Goal: Task Accomplishment & Management: Manage account settings

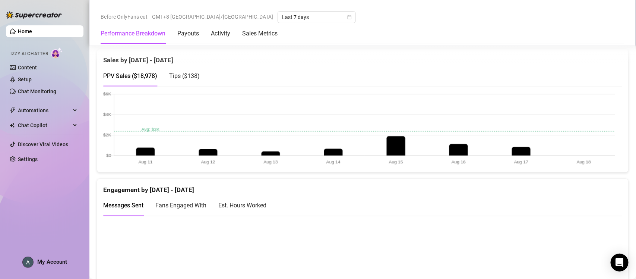
scroll to position [380, 0]
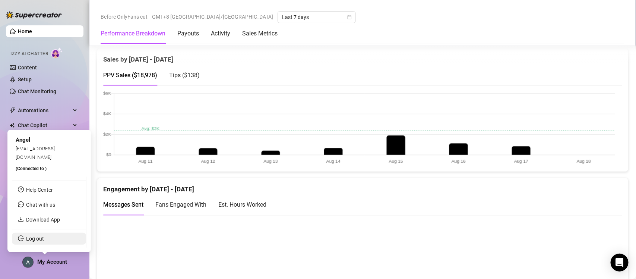
click at [44, 235] on link "Log out" at bounding box center [35, 238] width 18 height 6
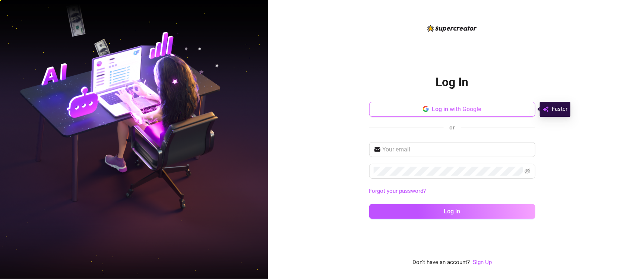
click at [462, 109] on span "Log in with Google" at bounding box center [457, 108] width 50 height 7
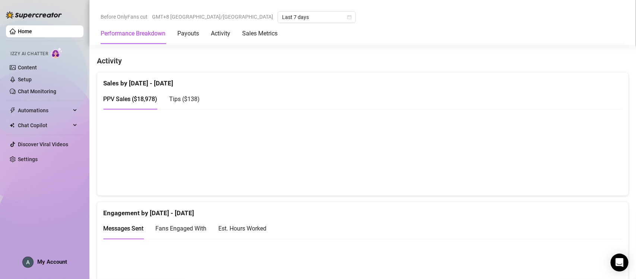
scroll to position [357, 0]
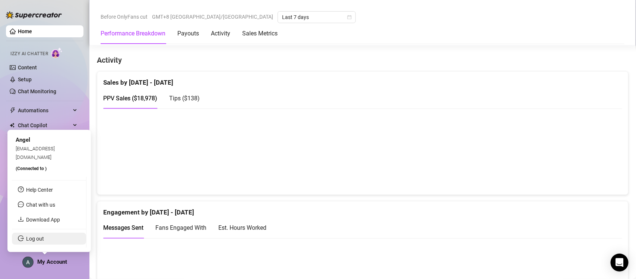
click at [44, 239] on link "Log out" at bounding box center [35, 238] width 18 height 6
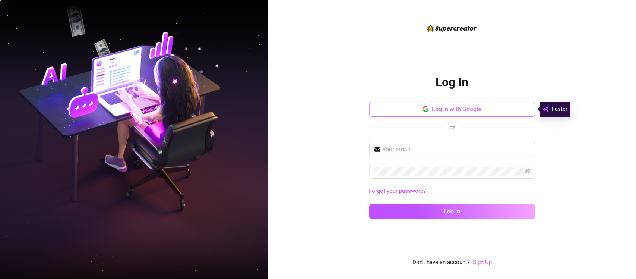
click at [457, 109] on span "Log in with Google" at bounding box center [457, 108] width 50 height 7
